Goal: Feedback & Contribution: Contribute content

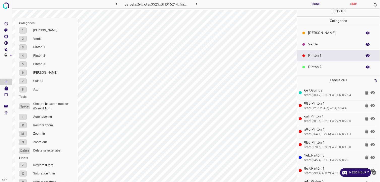
scroll to position [16, 0]
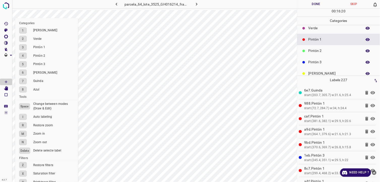
click at [327, 28] on p "Verde" at bounding box center [334, 27] width 51 height 5
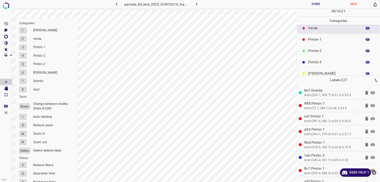
scroll to position [0, 0]
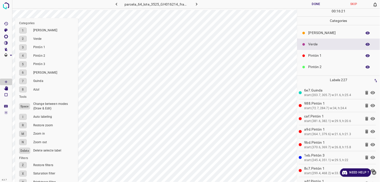
click at [326, 34] on p "[PERSON_NAME]" at bounding box center [334, 32] width 51 height 5
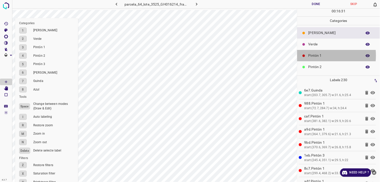
click at [316, 56] on p "Pintón 1" at bounding box center [334, 55] width 51 height 5
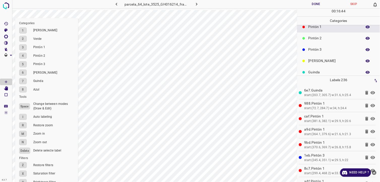
scroll to position [44, 0]
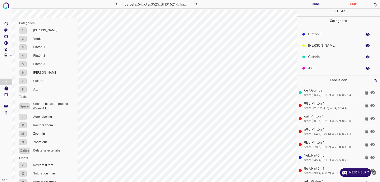
click at [311, 46] on p "[PERSON_NAME]" at bounding box center [334, 45] width 51 height 5
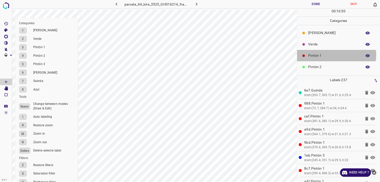
click at [327, 55] on p "Pintón 1" at bounding box center [334, 55] width 51 height 5
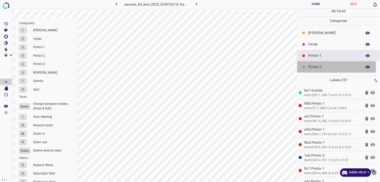
click at [311, 67] on p "Pintón 2" at bounding box center [334, 66] width 51 height 5
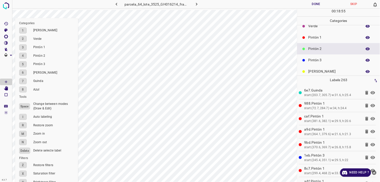
scroll to position [28, 0]
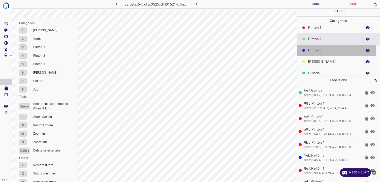
click at [318, 51] on p "Pintón 3" at bounding box center [334, 50] width 51 height 5
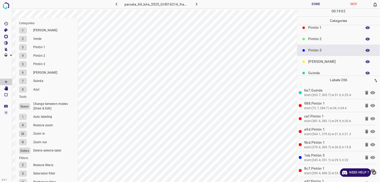
click at [319, 26] on p "Pintón 1" at bounding box center [334, 27] width 51 height 5
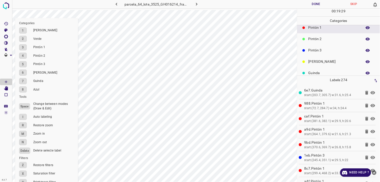
click at [334, 37] on p "Pintón 2" at bounding box center [334, 38] width 51 height 5
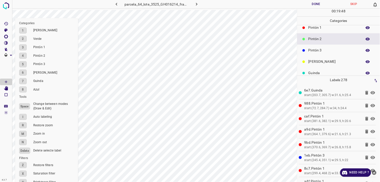
click at [326, 51] on p "Pintón 3" at bounding box center [334, 50] width 51 height 5
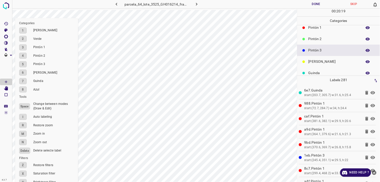
click at [318, 31] on div "Pintón 1" at bounding box center [339, 27] width 83 height 11
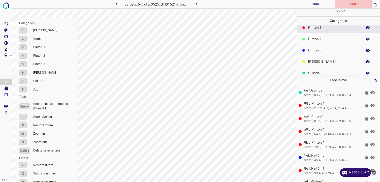
click at [335, 0] on button "Skip" at bounding box center [354, 4] width 38 height 8
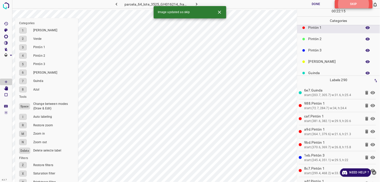
click at [312, 38] on p "Pintón 2" at bounding box center [334, 38] width 51 height 5
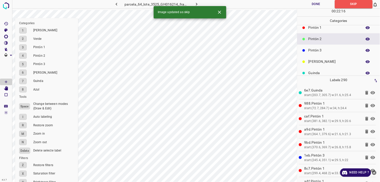
click at [307, 29] on div "Pintón 1" at bounding box center [339, 27] width 83 height 11
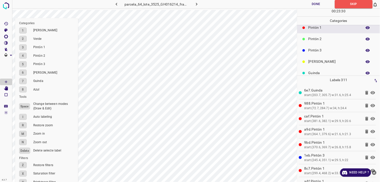
click at [323, 42] on div "Pintón 2" at bounding box center [339, 38] width 83 height 11
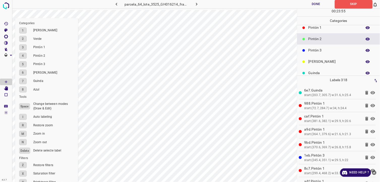
click at [311, 49] on p "Pintón 3" at bounding box center [334, 50] width 51 height 5
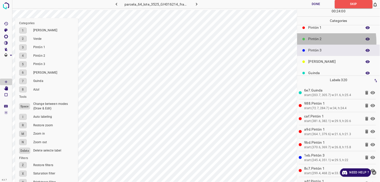
click at [312, 42] on div "Pintón 2" at bounding box center [339, 38] width 83 height 11
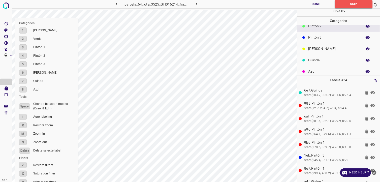
scroll to position [44, 0]
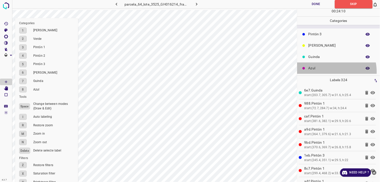
click at [327, 72] on div "Azul" at bounding box center [339, 68] width 83 height 11
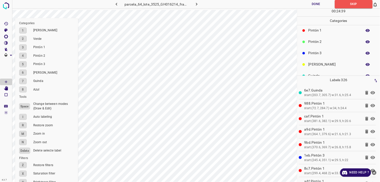
scroll to position [0, 0]
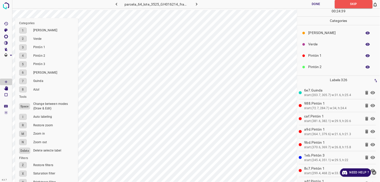
click at [324, 55] on p "Pintón 1" at bounding box center [334, 55] width 51 height 5
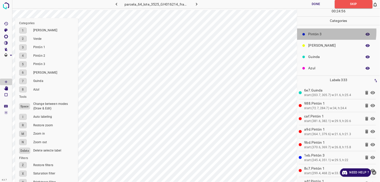
click at [325, 32] on p "Pintón 3" at bounding box center [334, 34] width 51 height 5
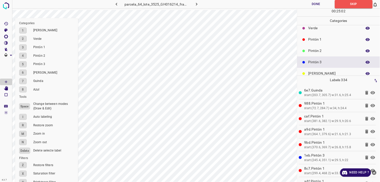
click at [322, 48] on p "Pintón 2" at bounding box center [334, 50] width 51 height 5
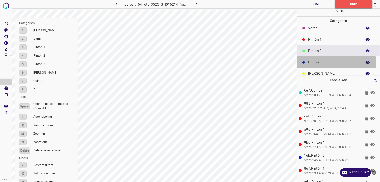
click at [320, 66] on div "Pintón 3" at bounding box center [339, 61] width 83 height 11
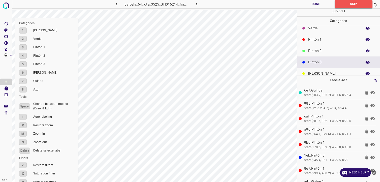
click at [327, 39] on p "Pintón 1" at bounding box center [334, 39] width 51 height 5
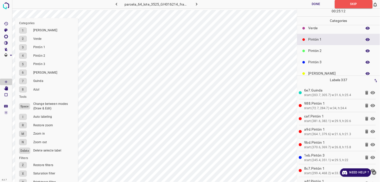
click at [325, 27] on p "Verde" at bounding box center [334, 27] width 51 height 5
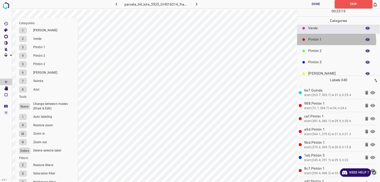
click at [321, 42] on p "Pintón 1" at bounding box center [334, 39] width 51 height 5
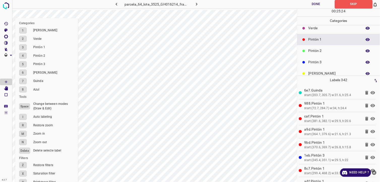
click at [325, 62] on p "Pintón 3" at bounding box center [334, 62] width 51 height 5
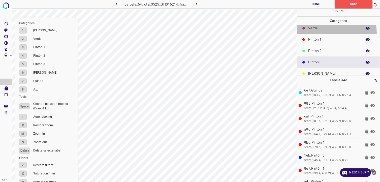
click at [315, 33] on div "Verde" at bounding box center [339, 27] width 83 height 11
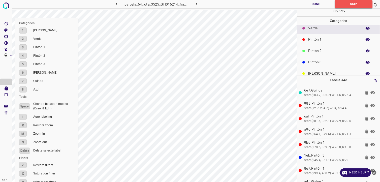
click at [324, 43] on div "Pintón 1" at bounding box center [339, 39] width 83 height 11
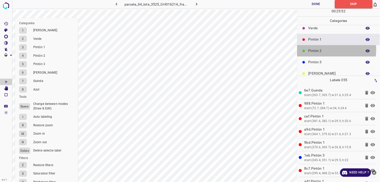
click at [324, 50] on p "Pintón 2" at bounding box center [334, 50] width 51 height 5
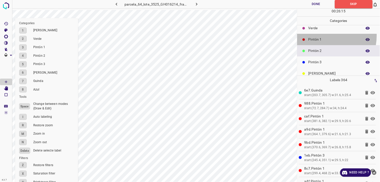
click at [323, 36] on div "Pintón 1" at bounding box center [339, 39] width 83 height 11
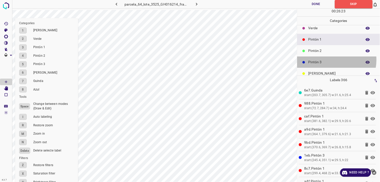
click at [333, 60] on p "Pintón 3" at bounding box center [334, 62] width 51 height 5
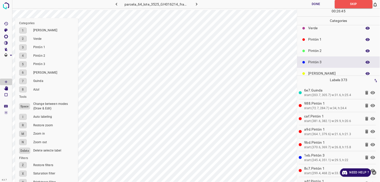
click at [329, 49] on p "Pintón 2" at bounding box center [334, 50] width 51 height 5
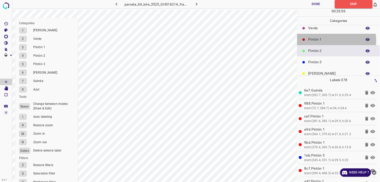
click at [319, 41] on p "Pintón 1" at bounding box center [334, 39] width 51 height 5
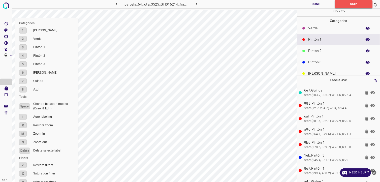
click at [338, 53] on p "Pintón 2" at bounding box center [334, 50] width 51 height 5
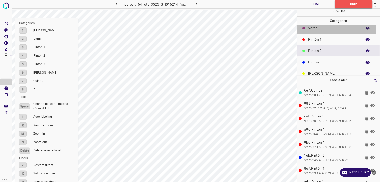
click at [318, 31] on div "Verde" at bounding box center [339, 27] width 83 height 11
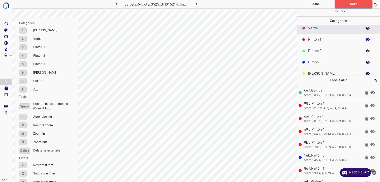
click at [335, 51] on p "Pintón 2" at bounding box center [334, 50] width 51 height 5
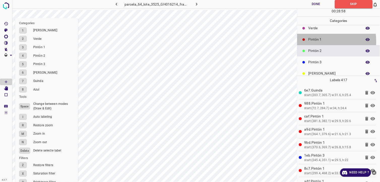
click at [313, 41] on p "Pintón 1" at bounding box center [334, 39] width 51 height 5
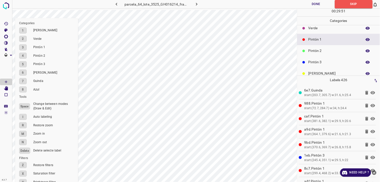
click at [312, 4] on button "Done" at bounding box center [317, 4] width 38 height 8
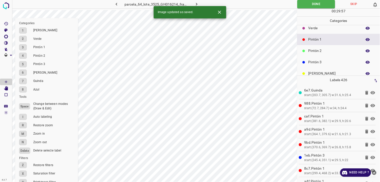
drag, startPoint x: 199, startPoint y: 3, endPoint x: 201, endPoint y: 0, distance: 2.9
click at [200, 3] on button "button" at bounding box center [197, 4] width 16 height 8
